Goal: Communication & Community: Answer question/provide support

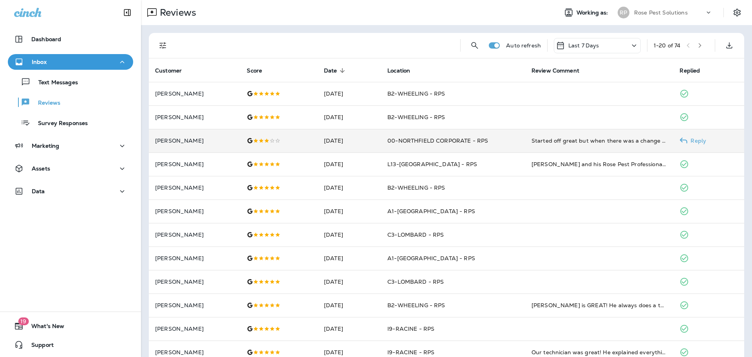
click at [220, 138] on p "[PERSON_NAME]" at bounding box center [194, 141] width 79 height 6
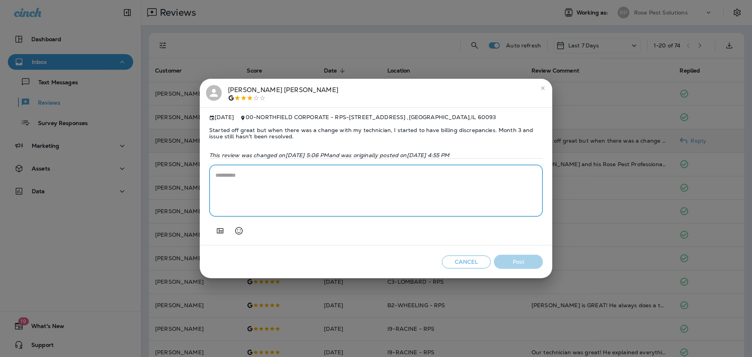
click at [398, 192] on textarea at bounding box center [376, 190] width 321 height 39
type textarea "*"
click at [542, 86] on icon "close" at bounding box center [543, 88] width 4 height 4
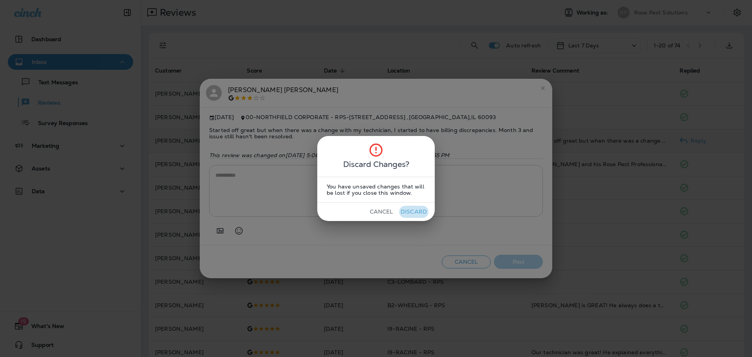
click at [422, 208] on button "Discard" at bounding box center [413, 212] width 29 height 12
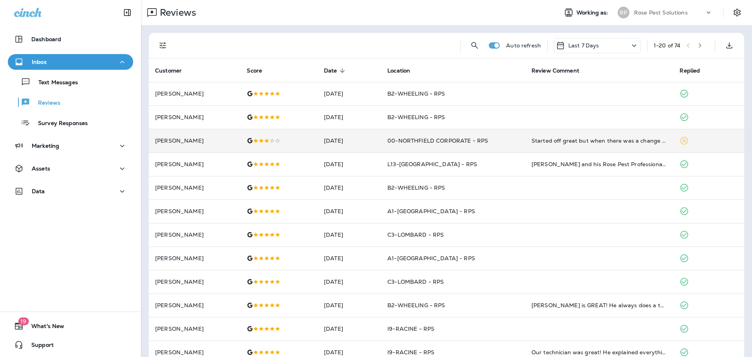
click at [697, 48] on icon "button" at bounding box center [699, 45] width 5 height 5
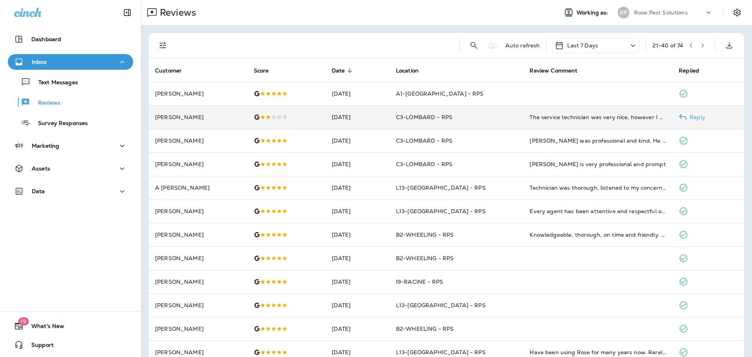
click at [297, 113] on td at bounding box center [287, 117] width 78 height 24
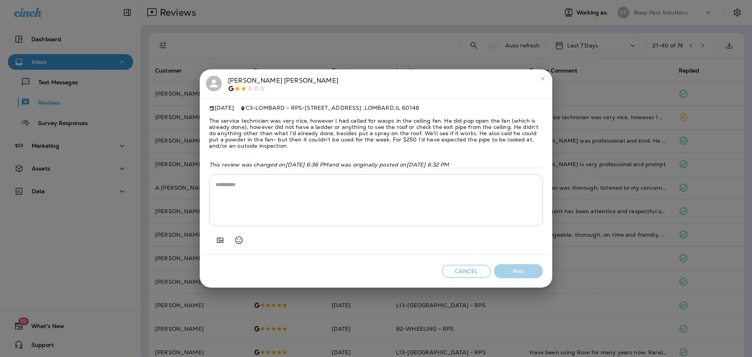
click at [462, 271] on button "Cancel" at bounding box center [466, 271] width 49 height 13
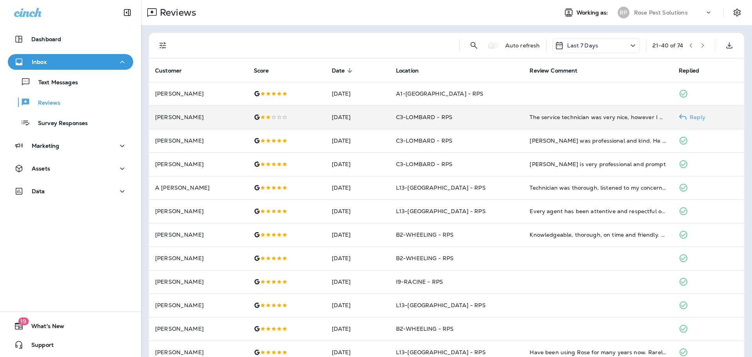
click at [308, 119] on div at bounding box center [286, 117] width 65 height 6
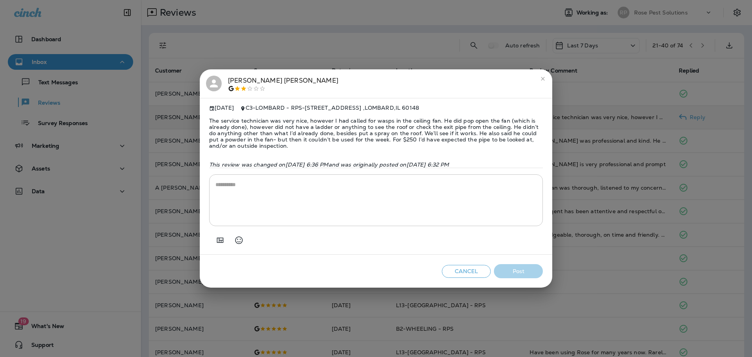
click at [302, 181] on textarea at bounding box center [376, 200] width 321 height 39
click at [462, 273] on button "Cancel" at bounding box center [466, 271] width 49 height 13
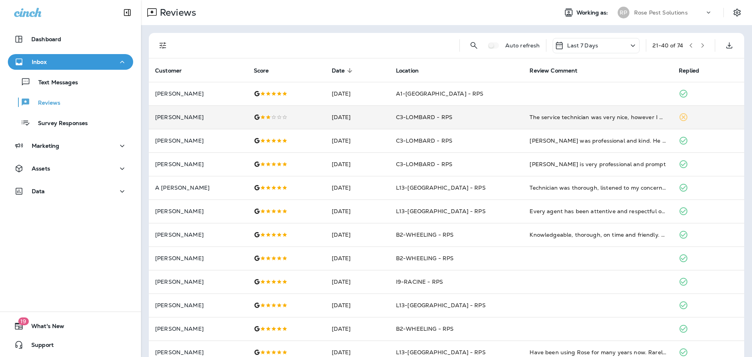
click at [700, 47] on icon "button" at bounding box center [702, 45] width 5 height 5
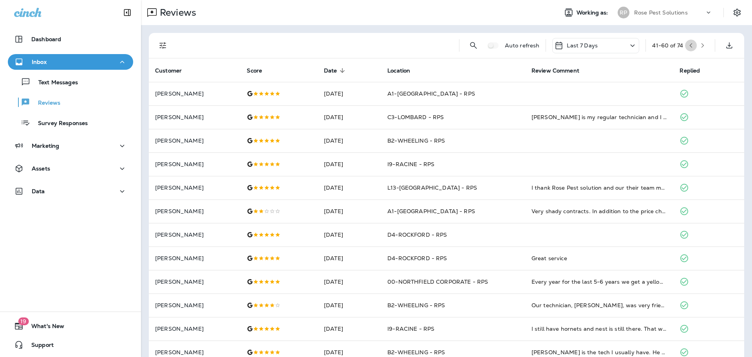
click at [688, 46] on icon "button" at bounding box center [690, 45] width 5 height 5
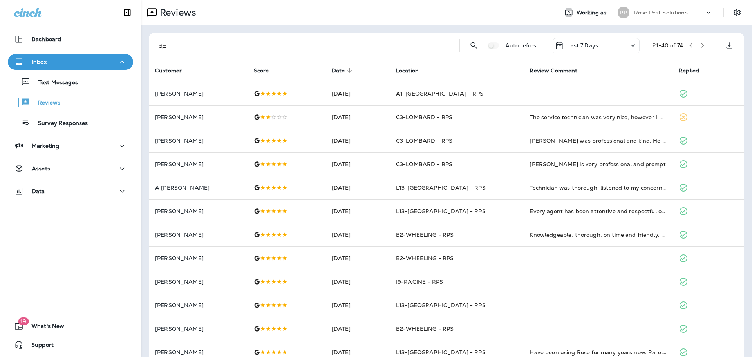
click at [689, 46] on button "button" at bounding box center [691, 46] width 12 height 12
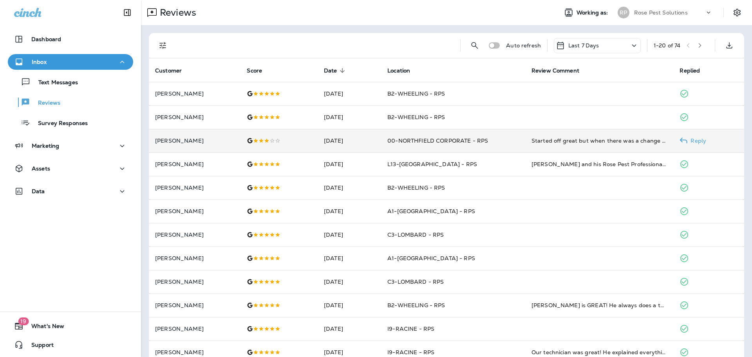
click at [308, 142] on div at bounding box center [279, 141] width 65 height 6
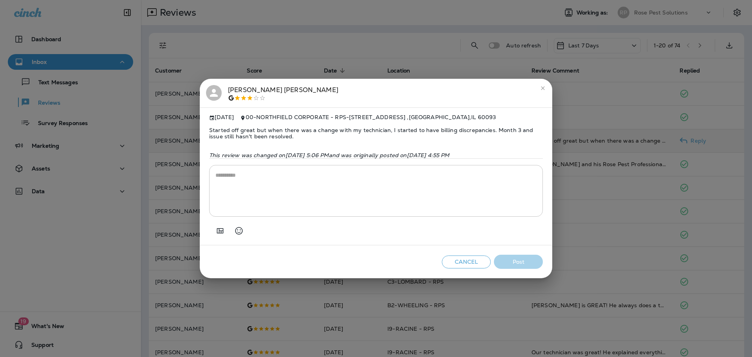
click at [250, 179] on textarea at bounding box center [376, 190] width 321 height 39
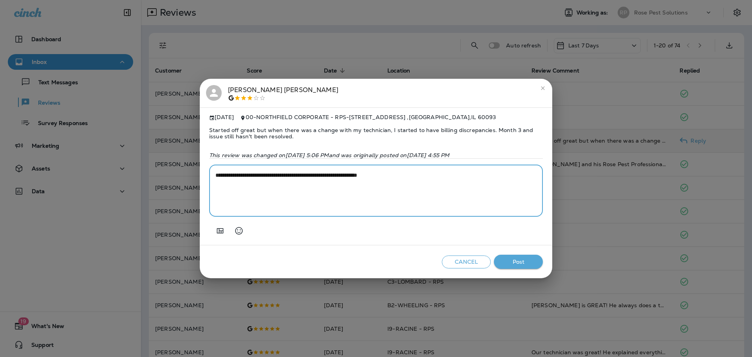
click at [395, 179] on textarea "**********" at bounding box center [376, 190] width 321 height 39
click at [420, 178] on textarea "**********" at bounding box center [376, 190] width 321 height 39
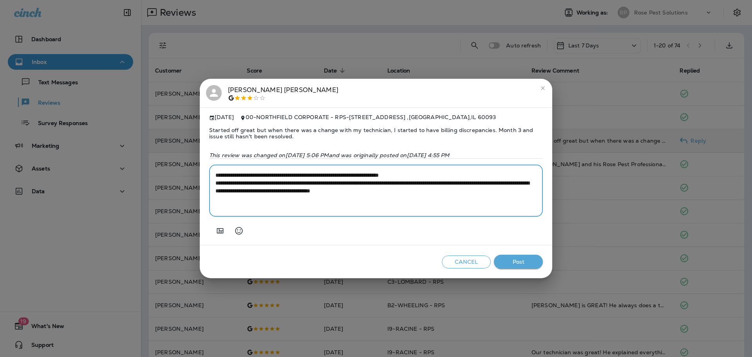
type textarea "**********"
click at [525, 269] on button "Post" at bounding box center [518, 262] width 49 height 14
